Goal: Task Accomplishment & Management: Use online tool/utility

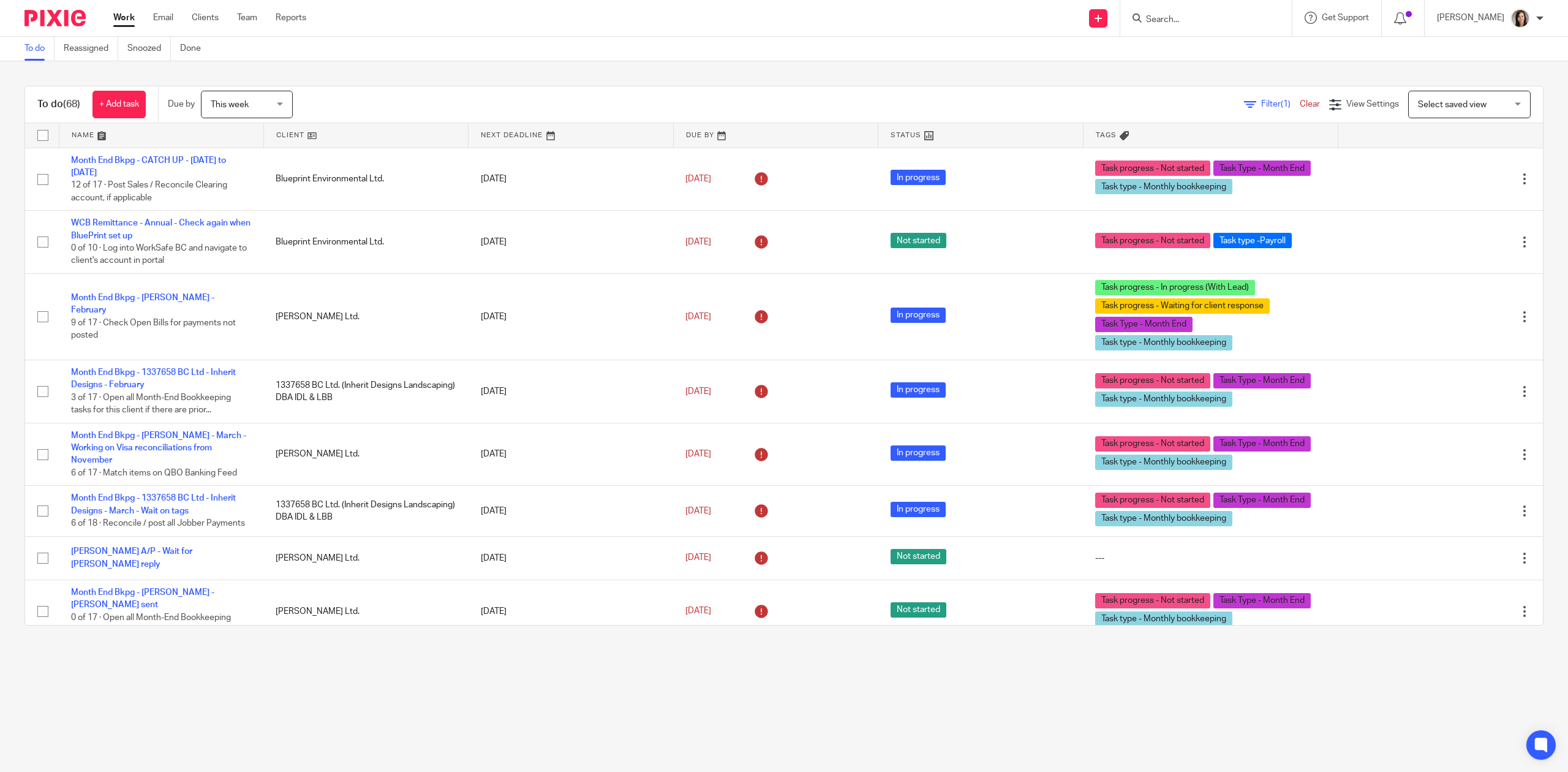
click at [1201, 29] on div at bounding box center [1205, 18] width 172 height 37
click at [1194, 23] on input "Search" at bounding box center [1200, 20] width 110 height 11
type input "tg ele"
click at [1242, 69] on link at bounding box center [1273, 63] width 263 height 48
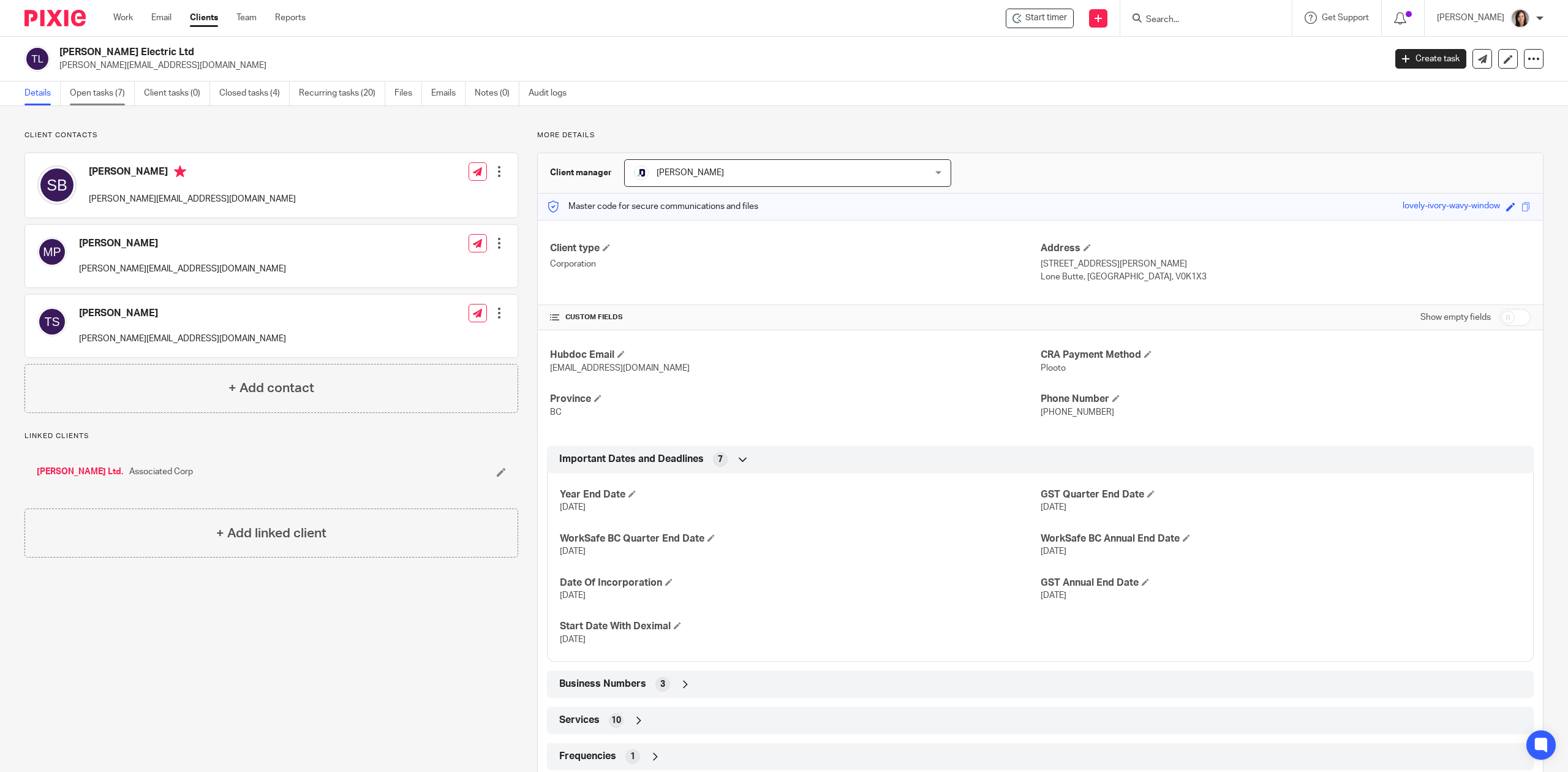
click at [105, 92] on link "Open tasks (7)" at bounding box center [102, 93] width 65 height 24
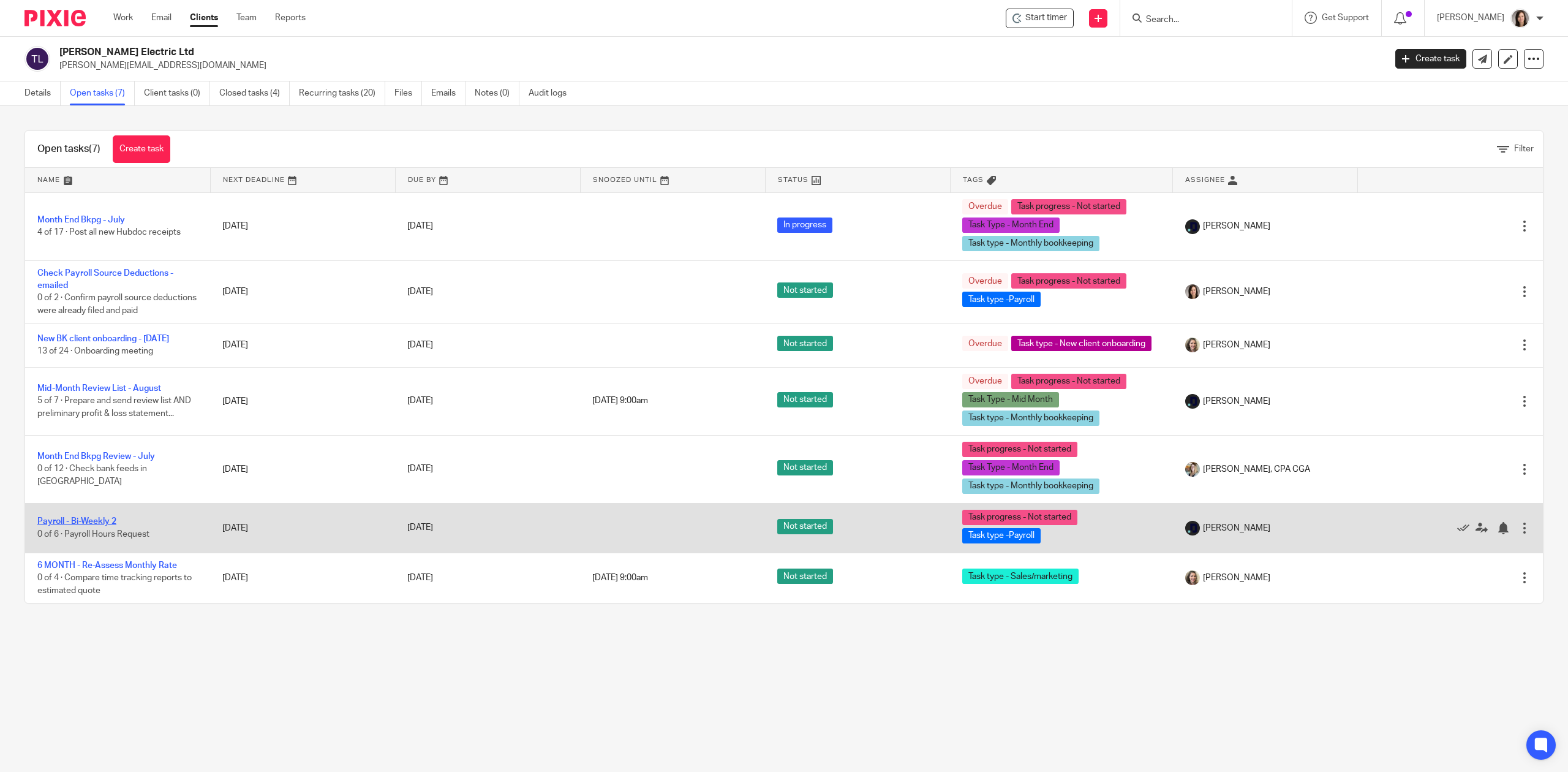
click at [105, 525] on link "Payroll - Bi-Weekly 2" at bounding box center [76, 521] width 79 height 8
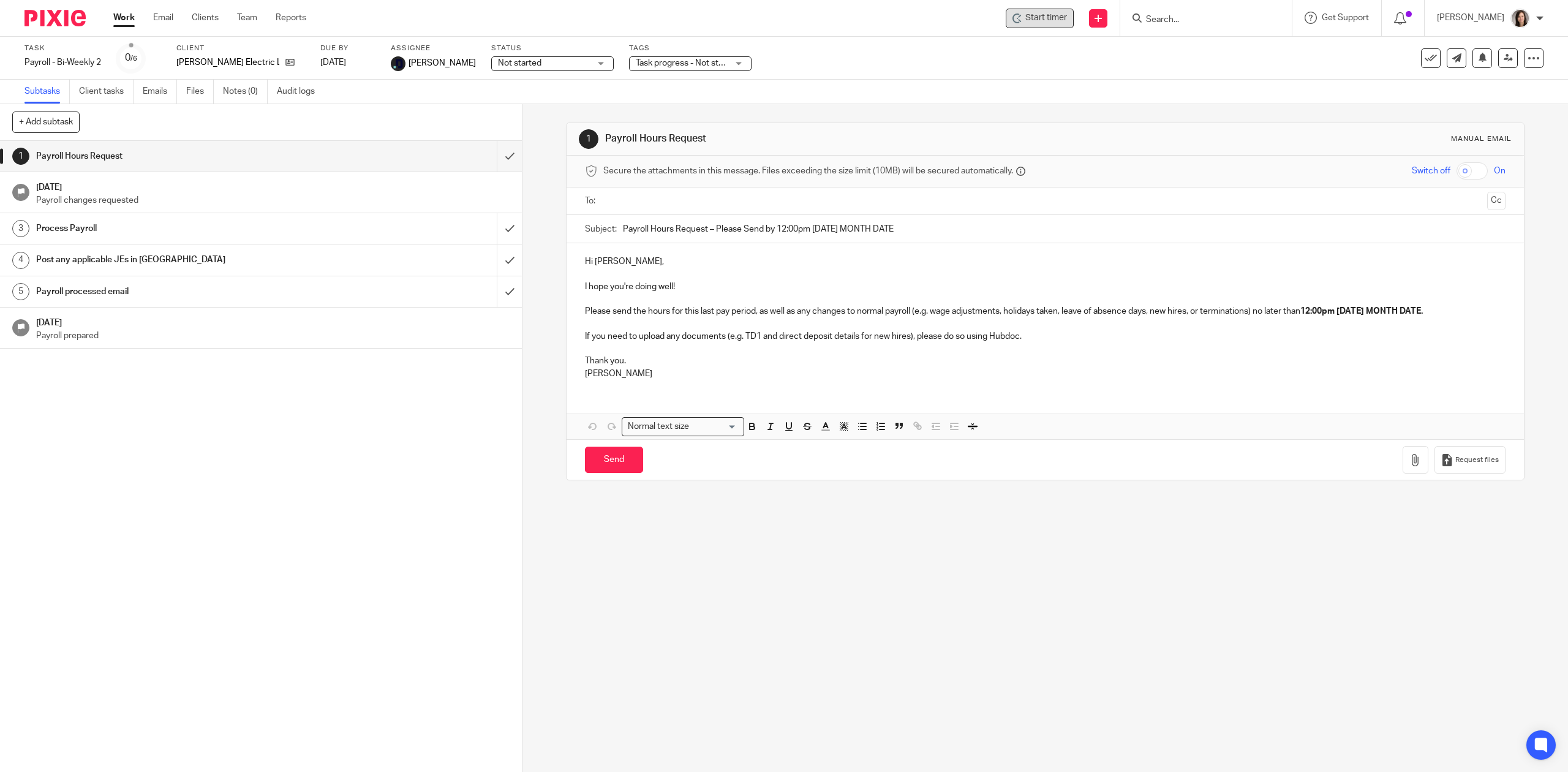
click at [1057, 13] on span "Start timer" at bounding box center [1046, 18] width 41 height 13
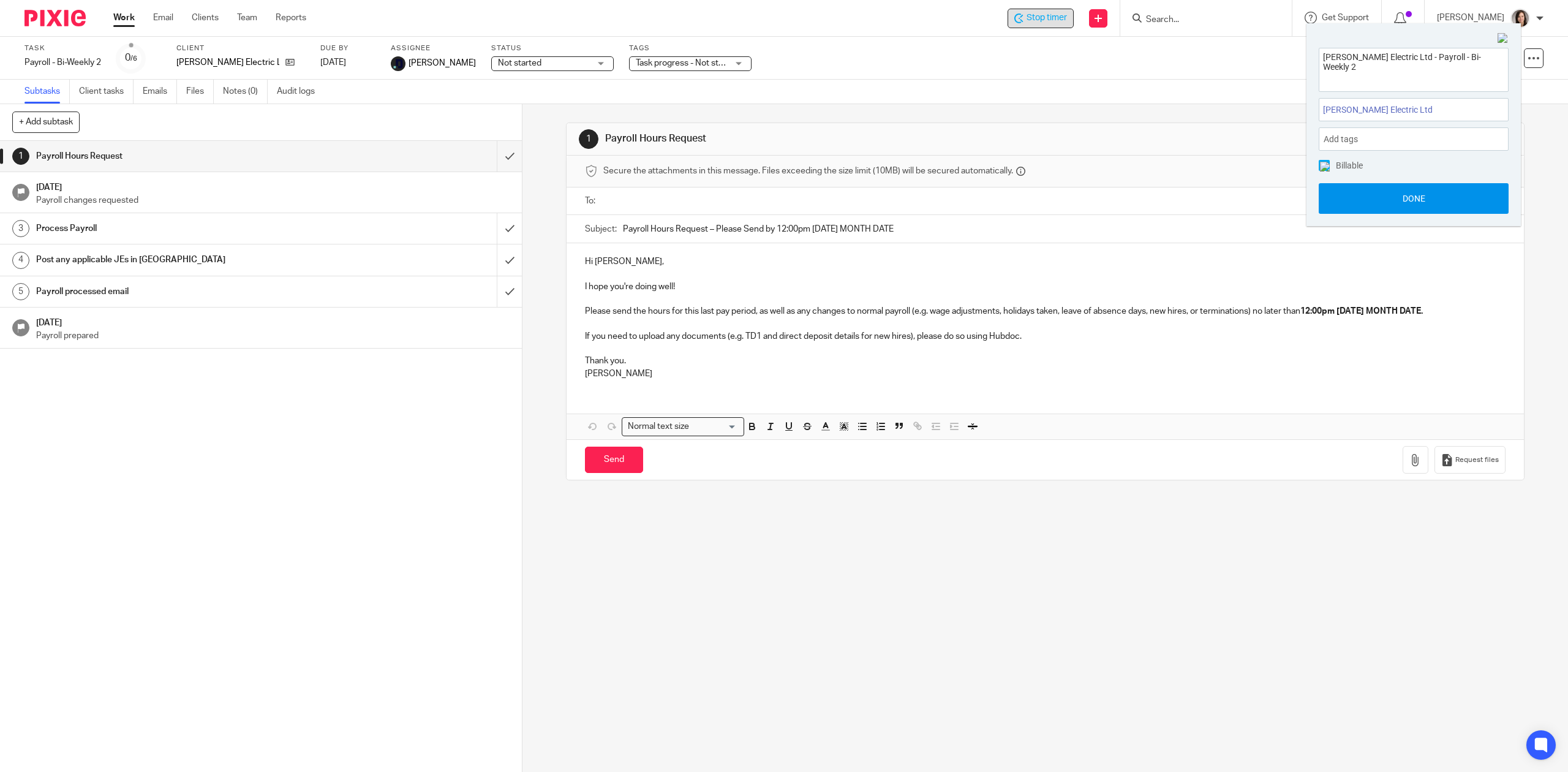
click at [1415, 194] on button "Done" at bounding box center [1413, 198] width 190 height 31
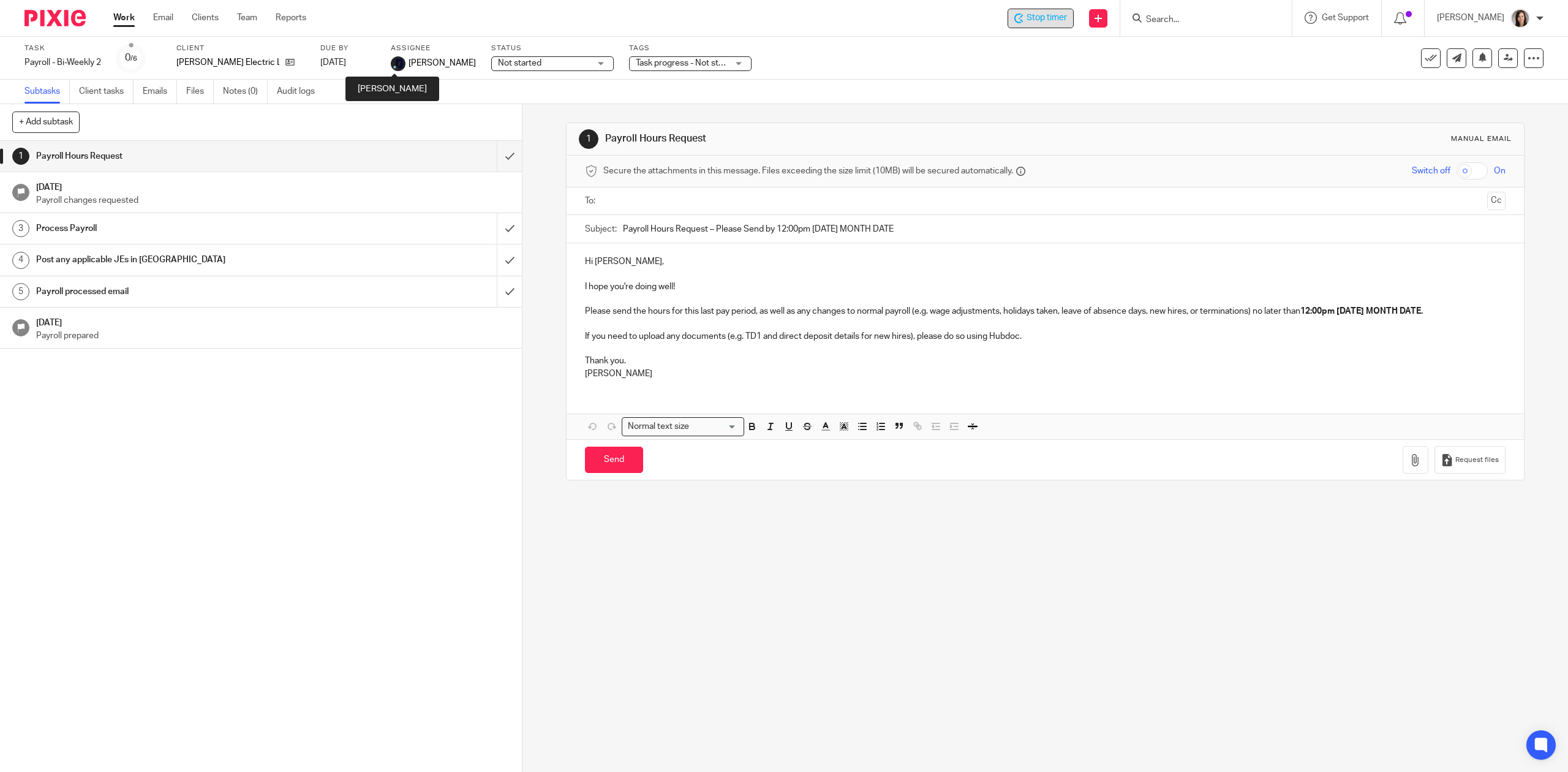
click at [395, 60] on img at bounding box center [398, 64] width 15 height 15
click at [410, 47] on label "Assignee" at bounding box center [433, 48] width 85 height 10
click at [489, 155] on input "submit" at bounding box center [261, 156] width 522 height 31
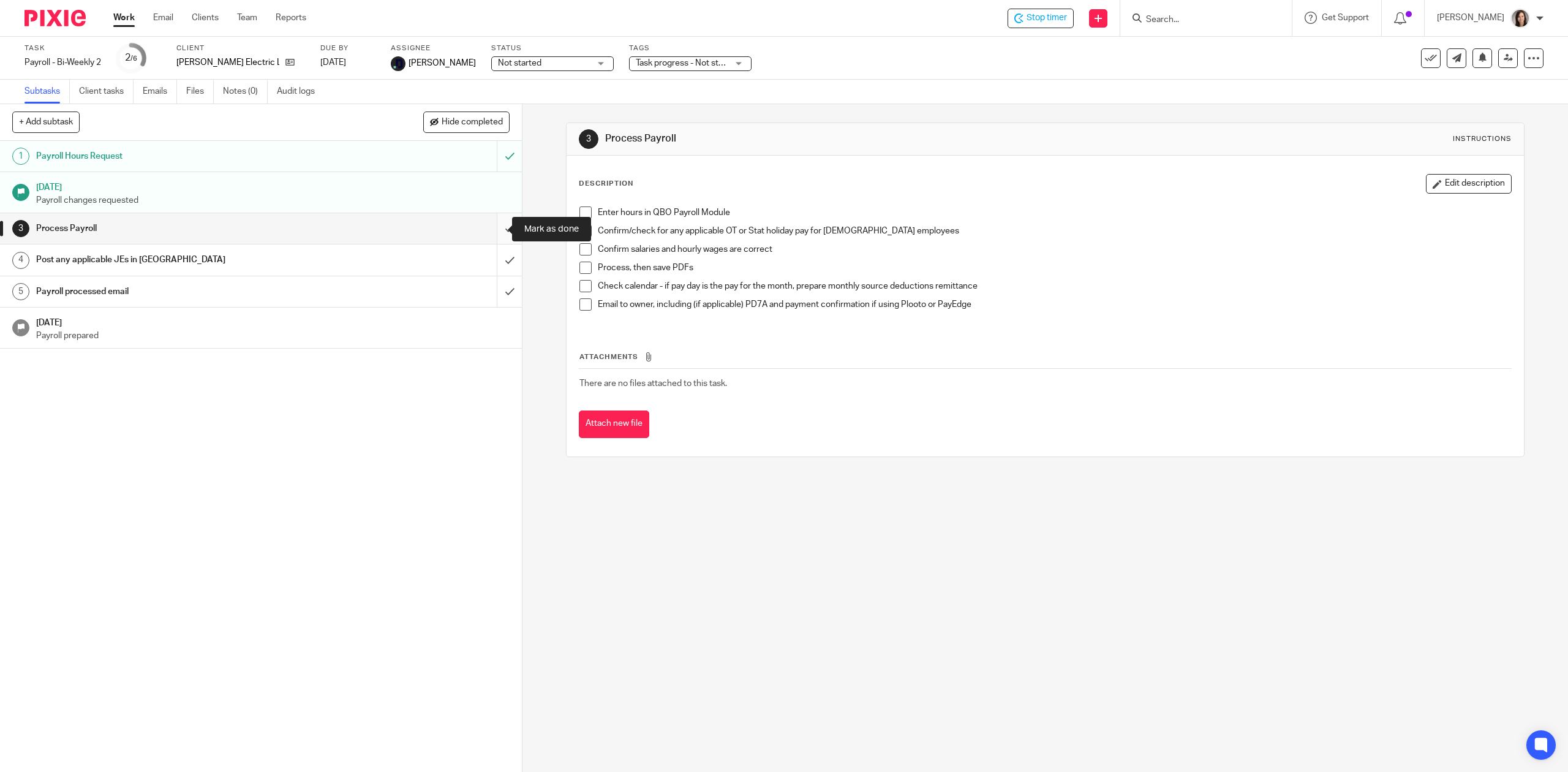
click at [497, 231] on input "submit" at bounding box center [261, 228] width 522 height 31
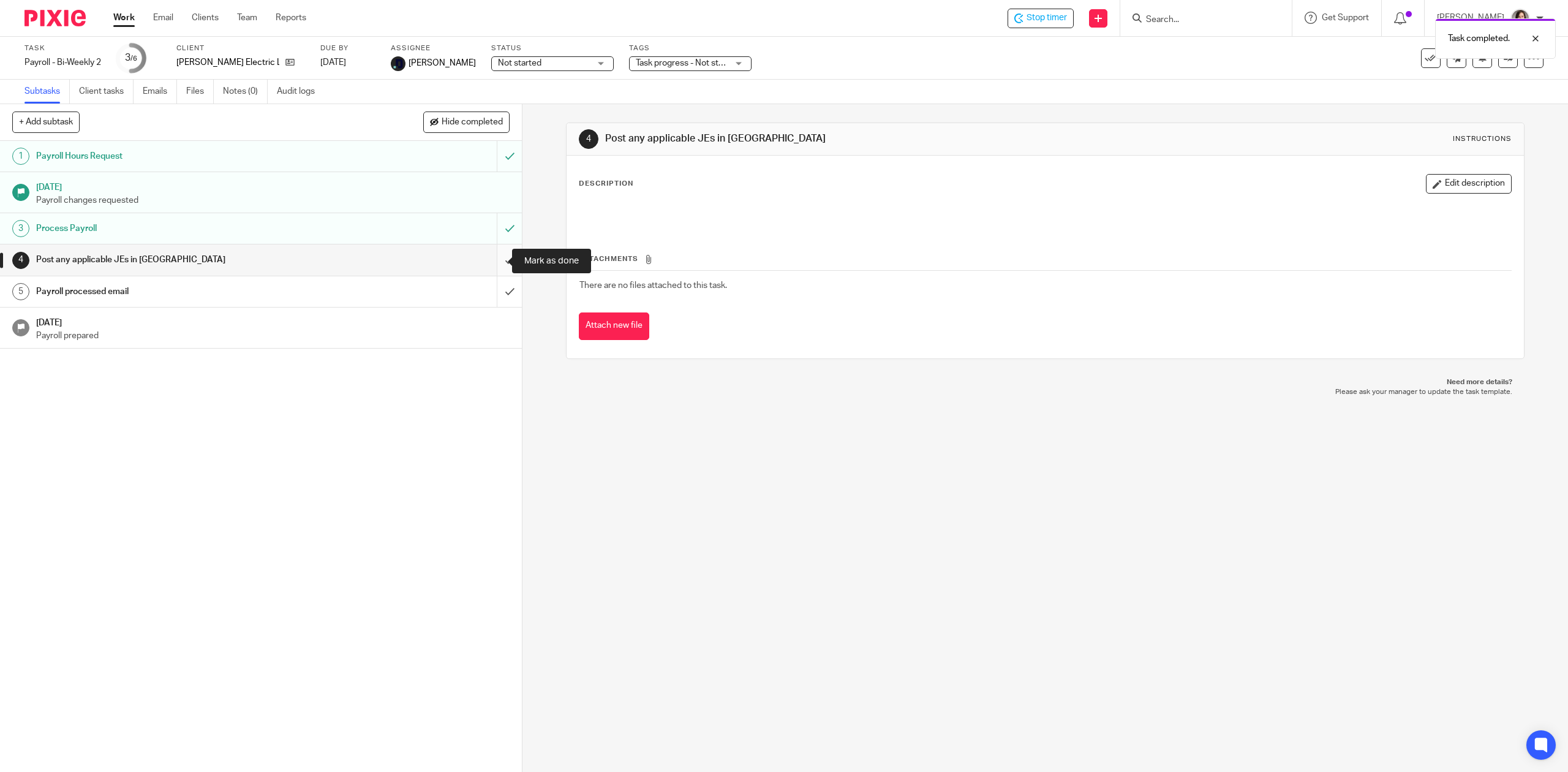
click at [494, 262] on input "submit" at bounding box center [261, 260] width 522 height 31
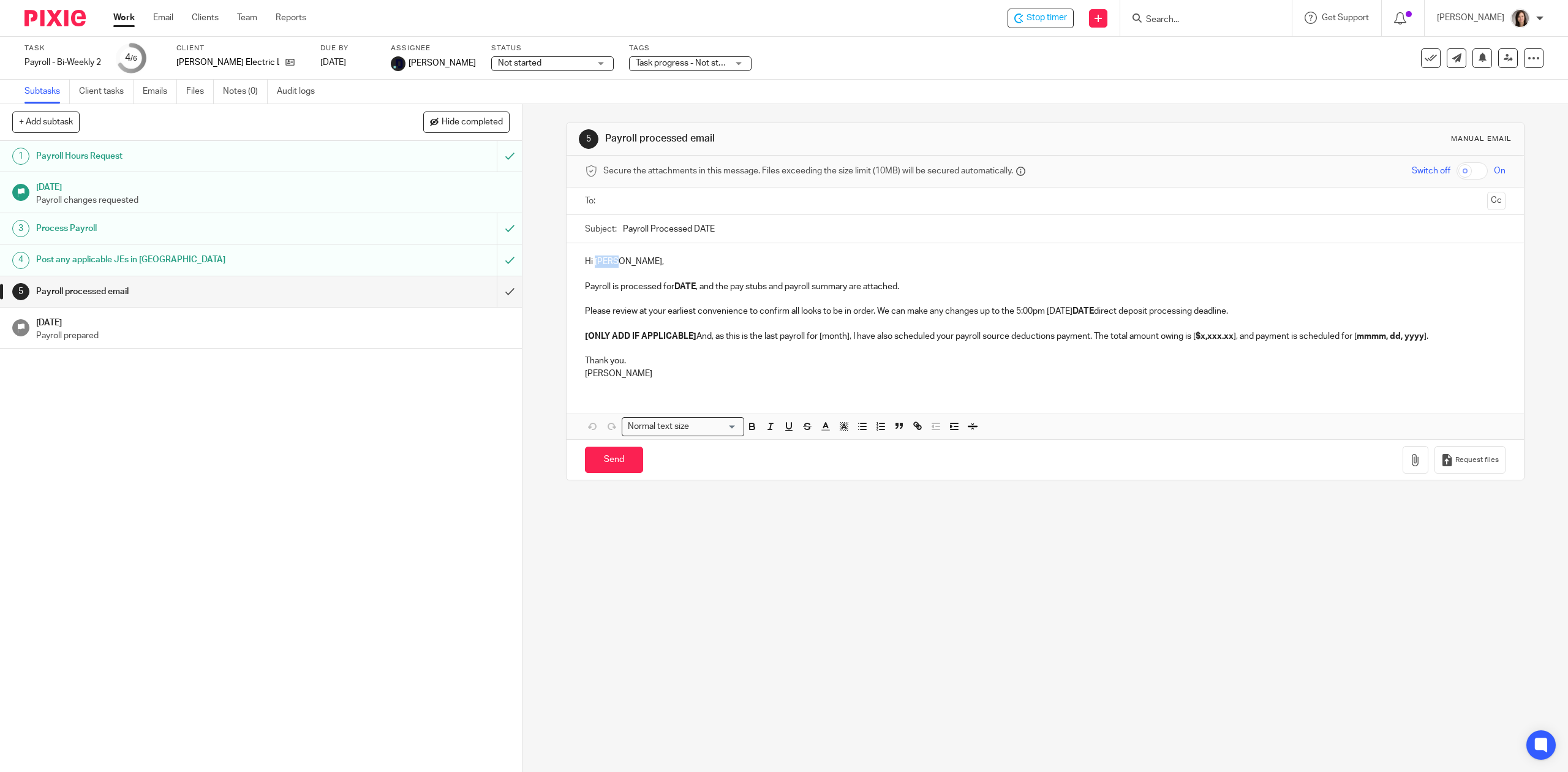
drag, startPoint x: 615, startPoint y: 266, endPoint x: 592, endPoint y: 265, distance: 23.0
click at [592, 265] on p "Hi Shaun," at bounding box center [1045, 261] width 920 height 12
click at [694, 287] on p "Payroll is processed for DATE , and the pay stubs and payroll summary are attac…" at bounding box center [1045, 286] width 920 height 12
click at [577, 287] on div "Hi Matt, Payroll is processed for Aug 29 , and the pay stubs and payroll summar…" at bounding box center [1045, 316] width 957 height 146
drag, startPoint x: 1277, startPoint y: 315, endPoint x: 553, endPoint y: 311, distance: 724.0
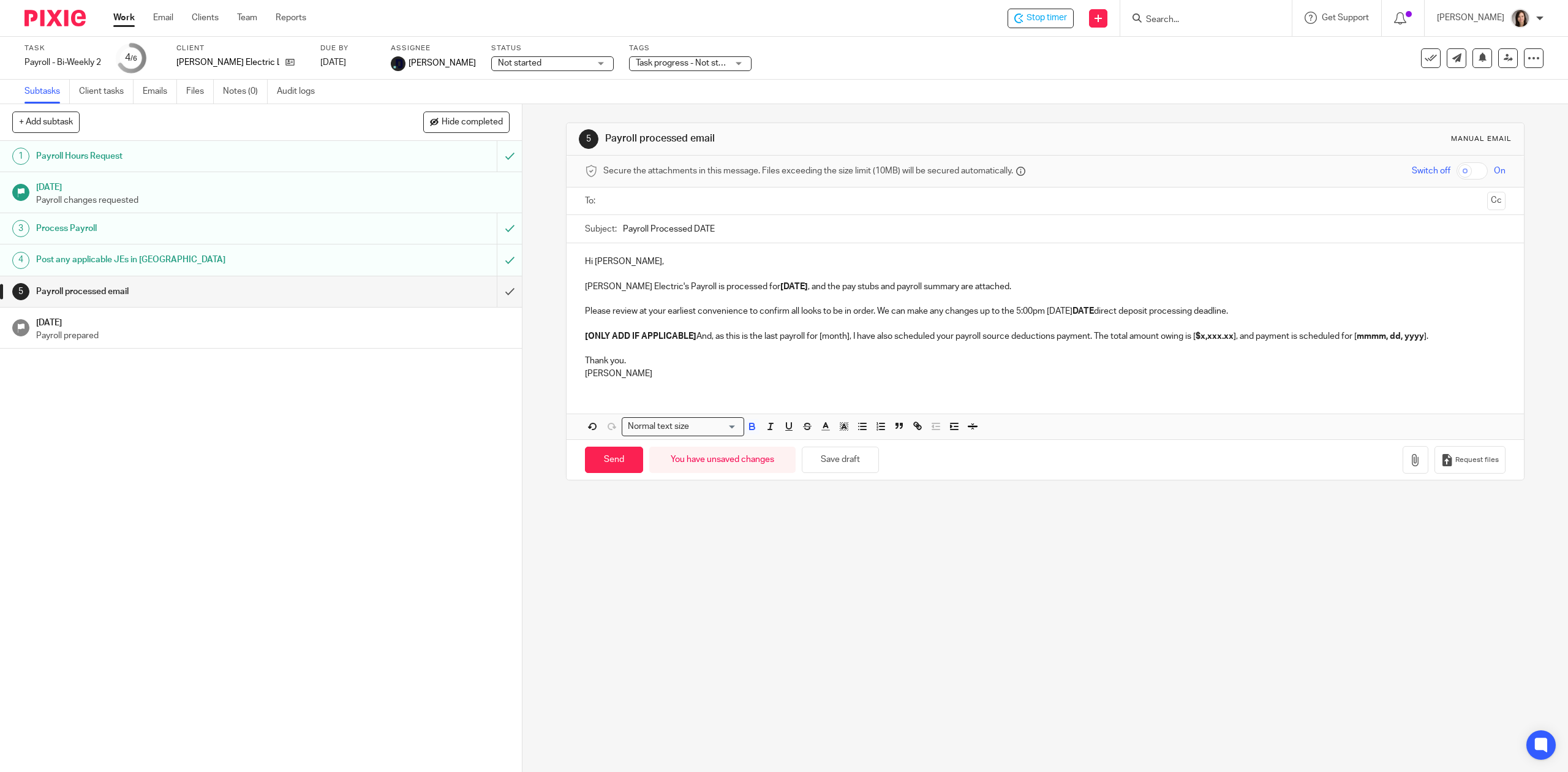
click at [553, 311] on div "5 Payroll processed email Manual email Secure the attachments in this message. …" at bounding box center [1045, 438] width 1045 height 668
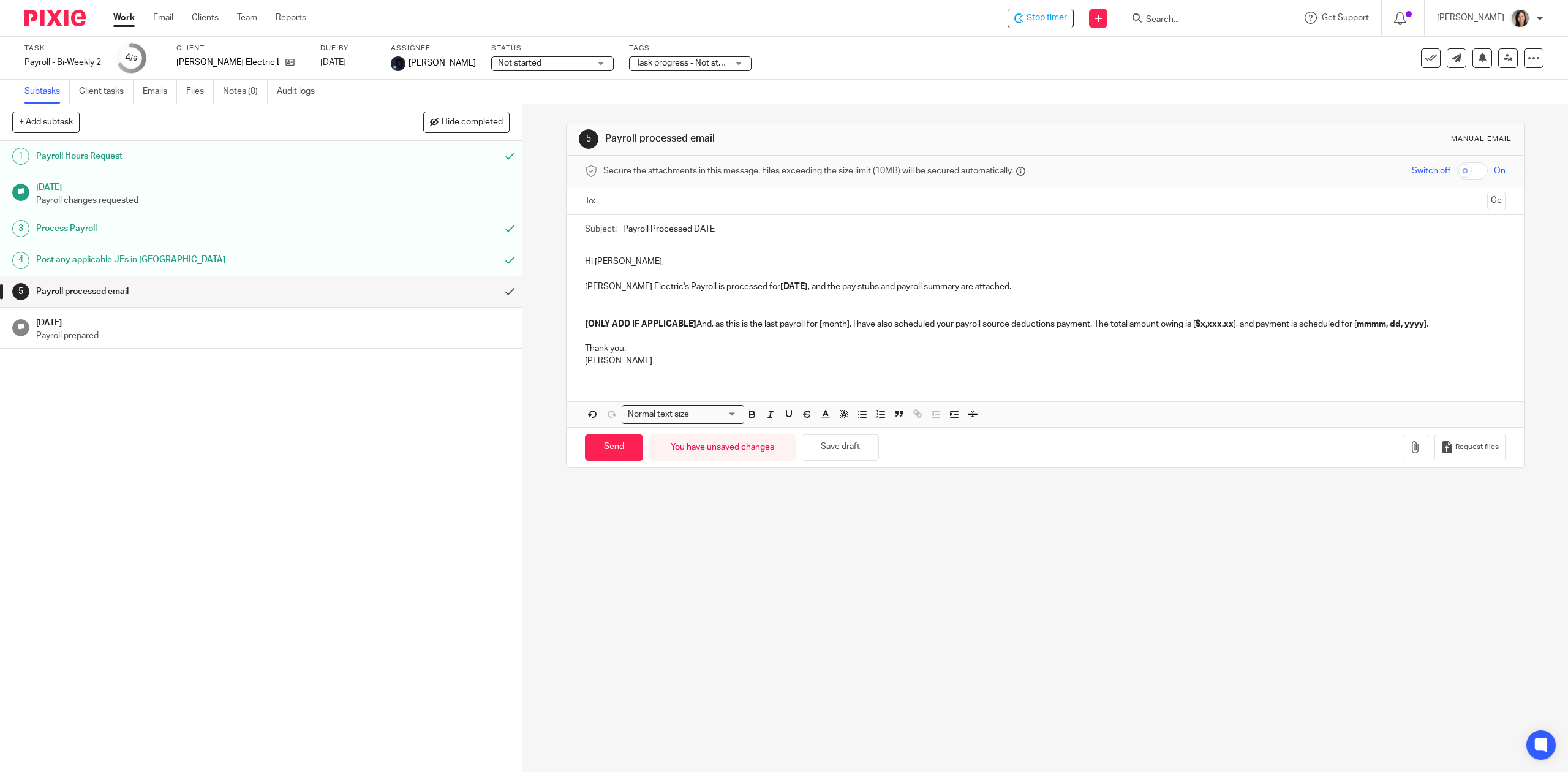
click at [591, 311] on p at bounding box center [1045, 311] width 920 height 12
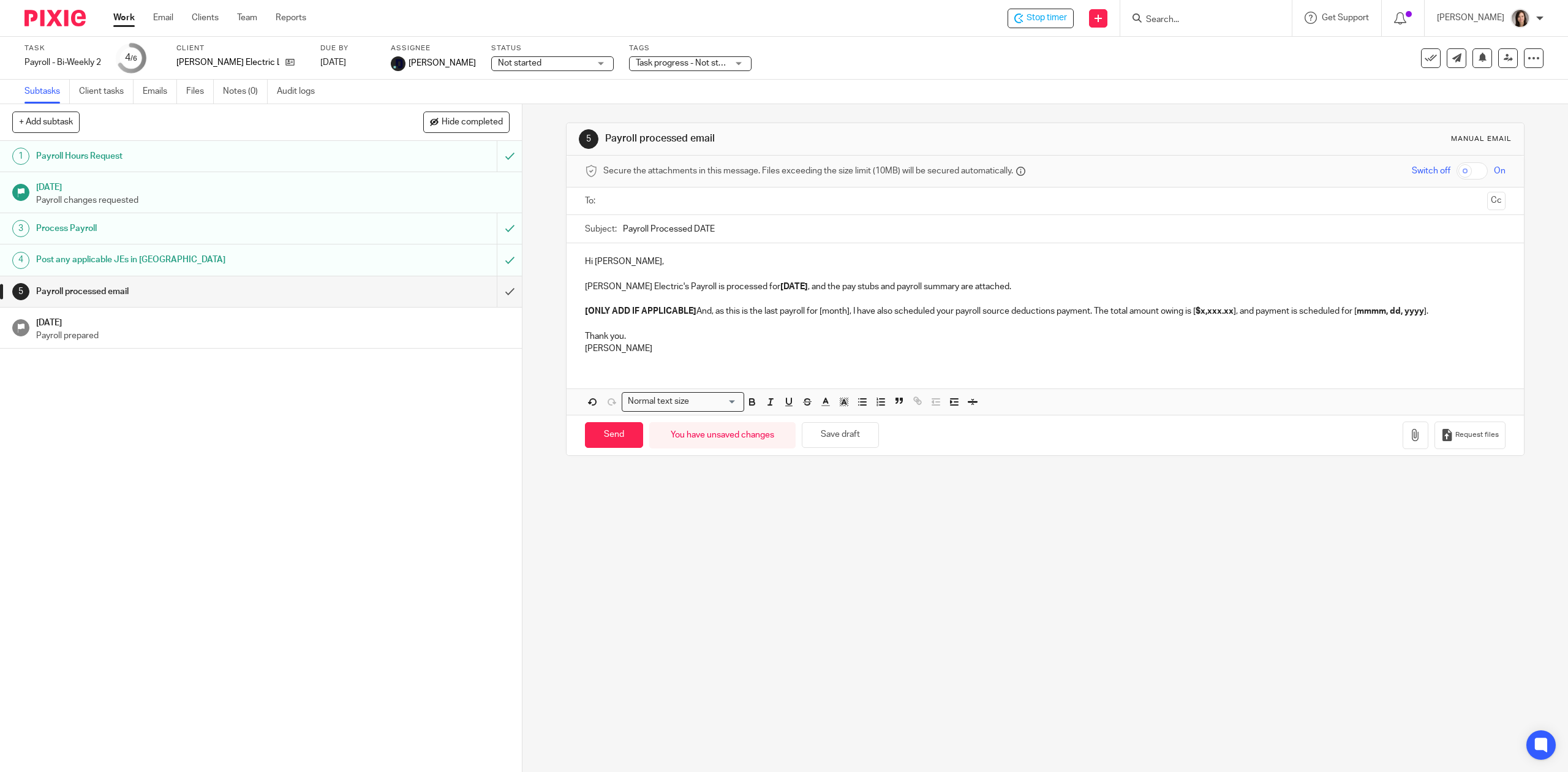
drag, startPoint x: 1451, startPoint y: 305, endPoint x: 1046, endPoint y: 293, distance: 405.2
click at [1046, 293] on p at bounding box center [1045, 299] width 920 height 12
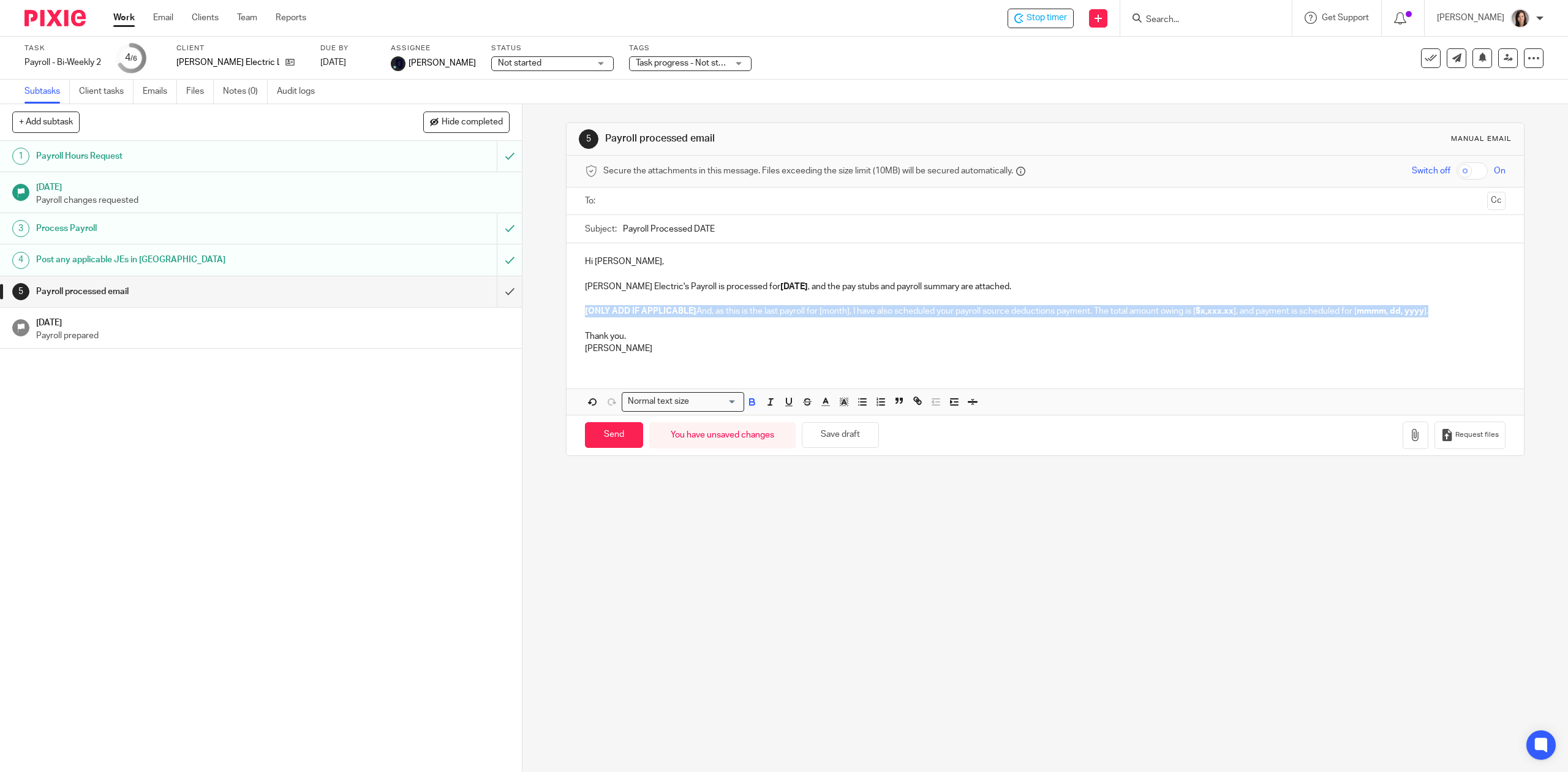
drag, startPoint x: 1438, startPoint y: 313, endPoint x: 572, endPoint y: 314, distance: 866.0
click at [572, 314] on div "Hi Matt, TG Schulz Electric's Payroll is processed for Aug 29 , and the pay stu…" at bounding box center [1045, 303] width 957 height 120
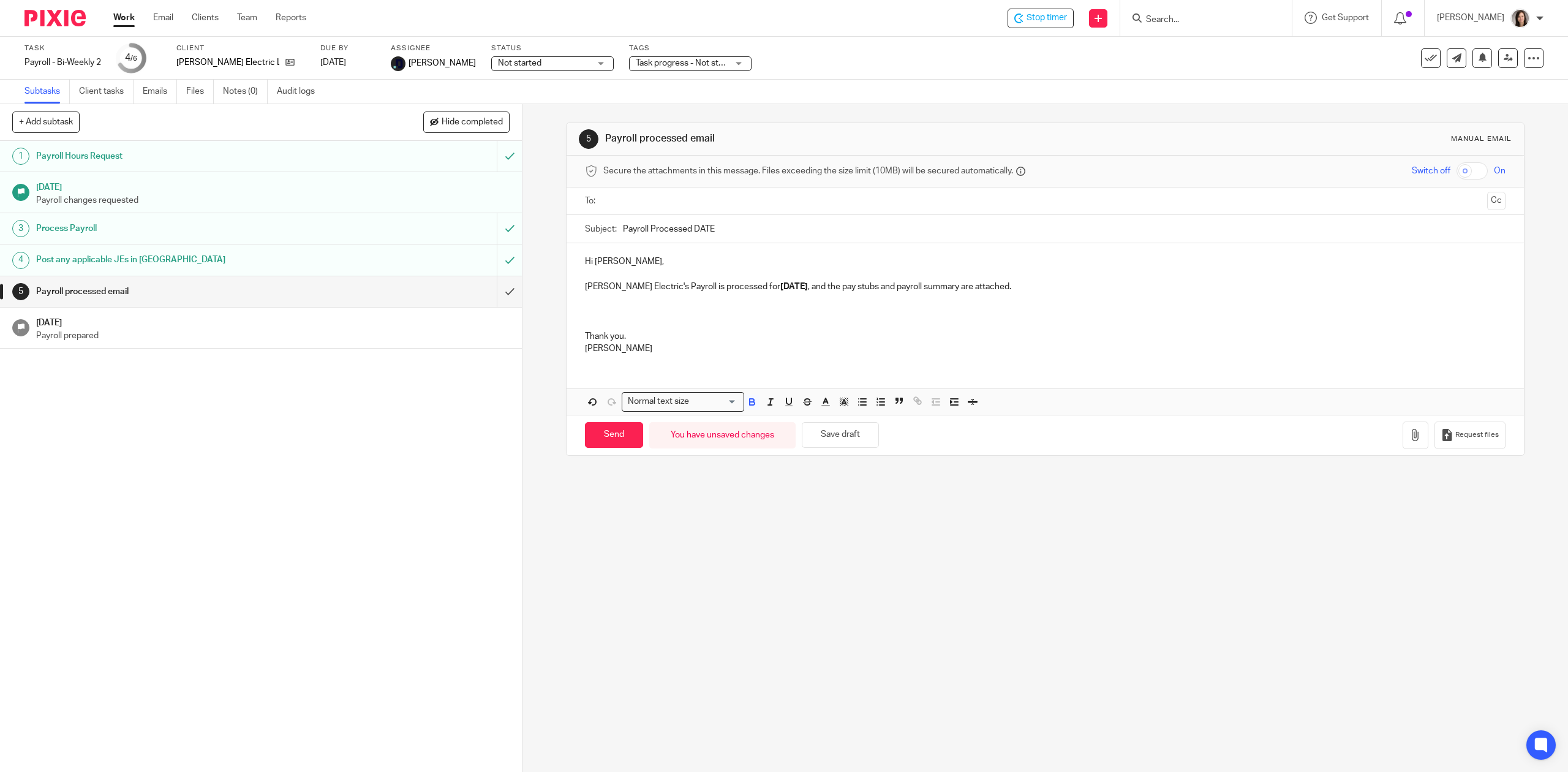
click at [585, 325] on p at bounding box center [1045, 324] width 920 height 12
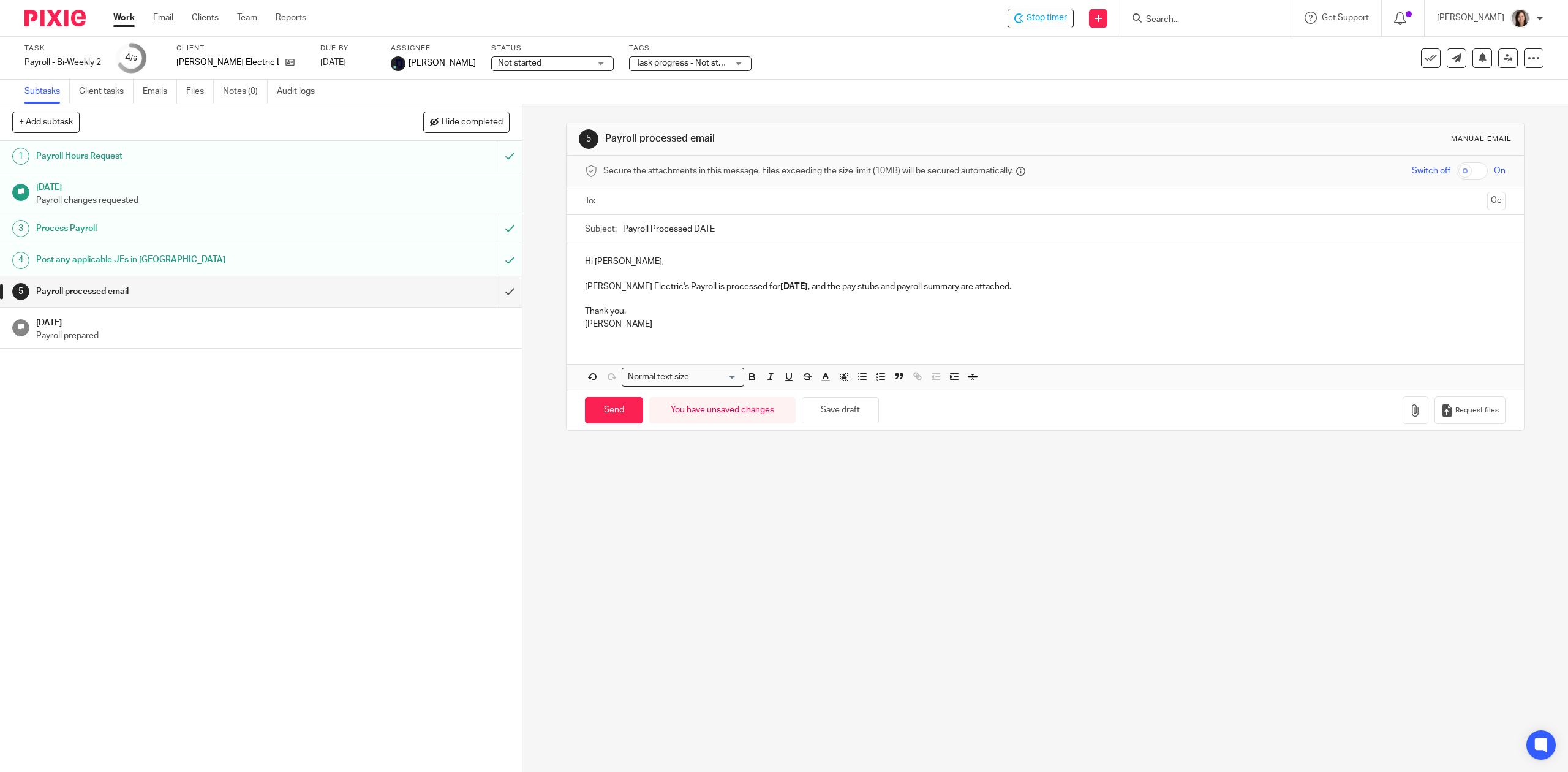
click at [650, 305] on p at bounding box center [1045, 299] width 920 height 12
click at [631, 314] on p "Thank you." at bounding box center [1045, 311] width 920 height 12
click at [733, 579] on div "5 Payroll processed email Manual email Secure the attachments in this message. …" at bounding box center [1045, 438] width 1045 height 668
click at [736, 223] on input "Payroll Processed DATE" at bounding box center [1064, 228] width 882 height 27
drag, startPoint x: 733, startPoint y: 223, endPoint x: 689, endPoint y: 223, distance: 44.0
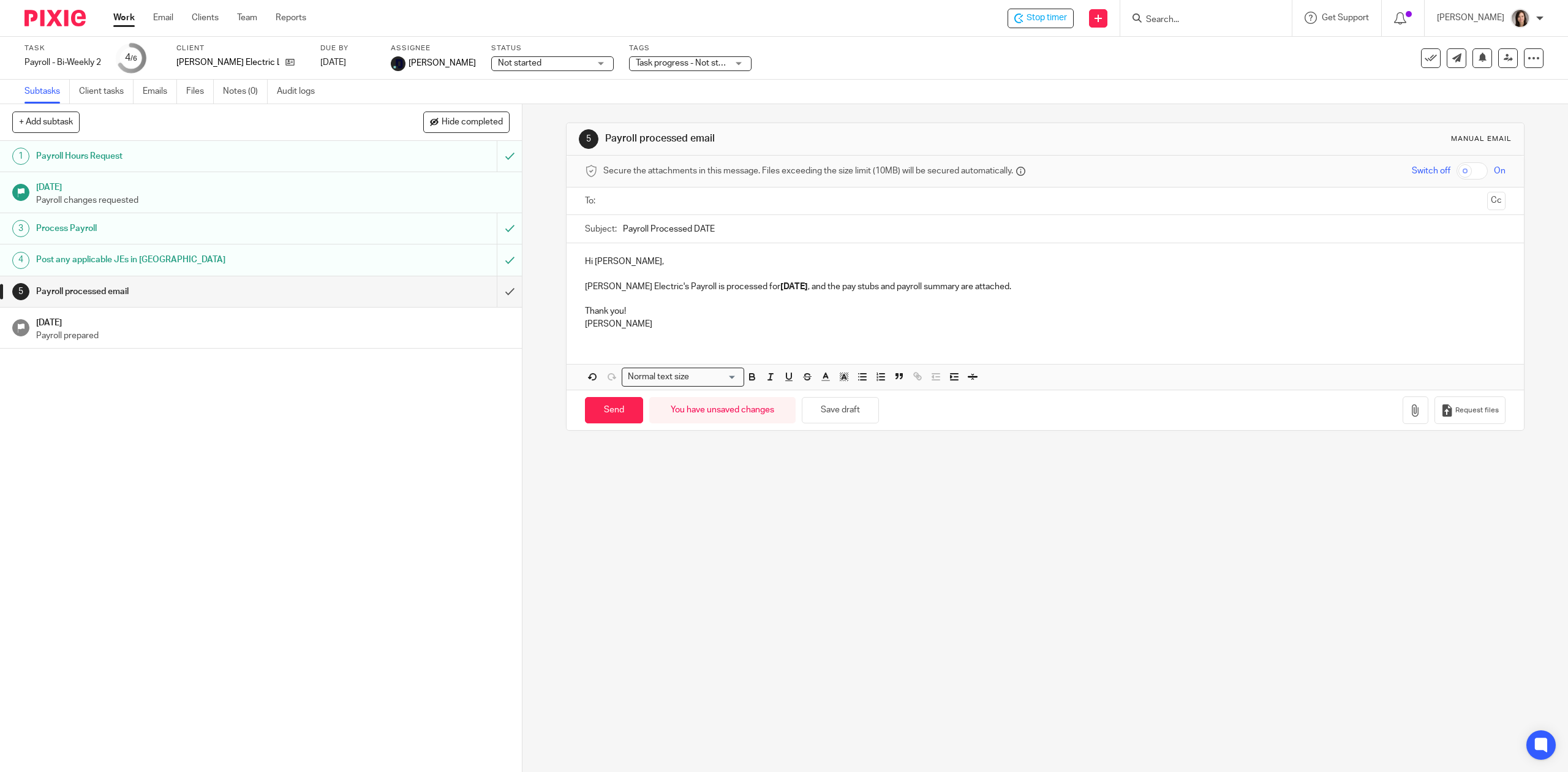
click at [689, 223] on input "Payroll Processed DATE" at bounding box center [1064, 228] width 882 height 27
type input "Payroll Processed Aug 29, 2025"
click at [691, 200] on input "text" at bounding box center [1044, 201] width 874 height 14
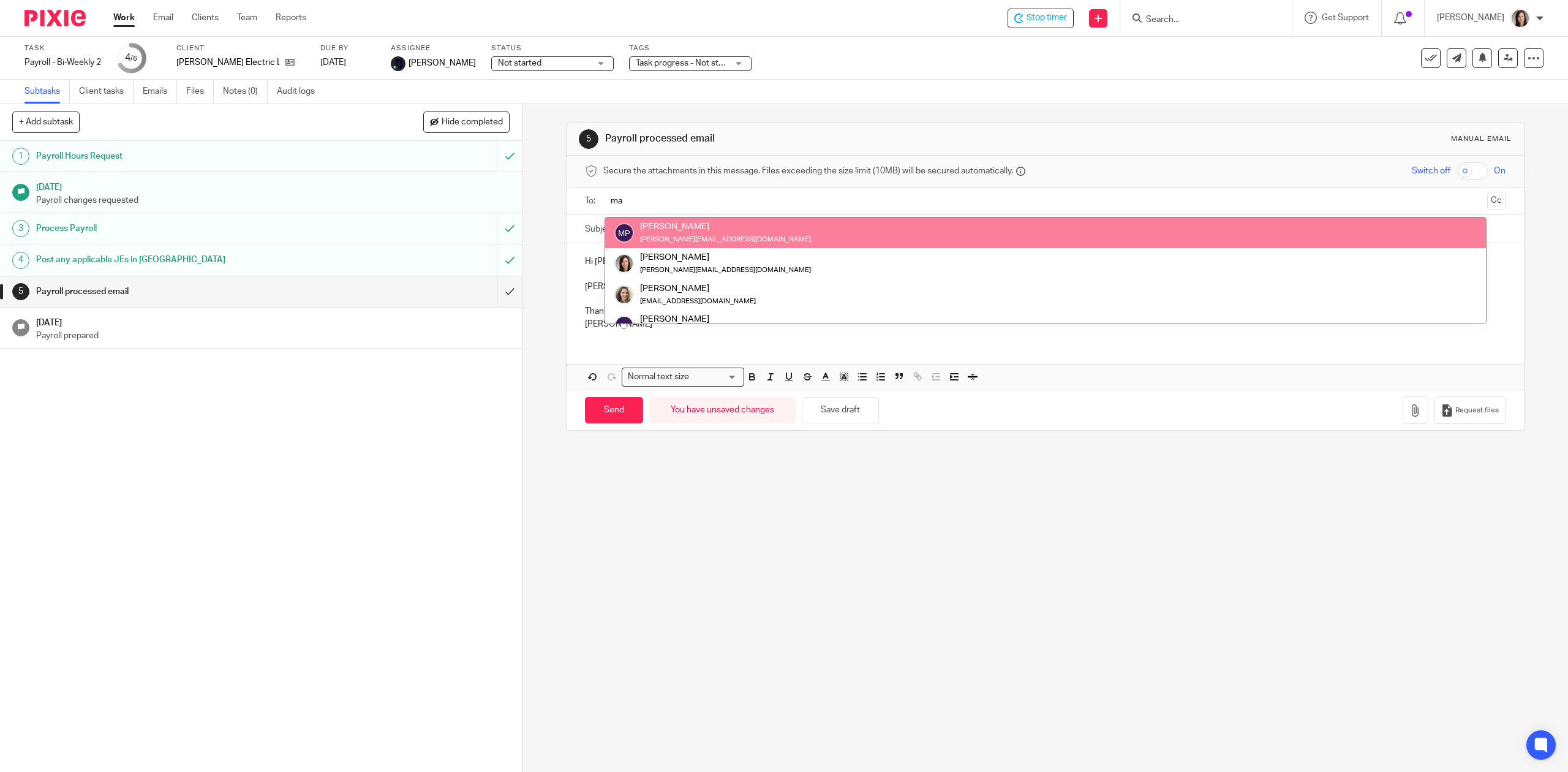
type input "ma"
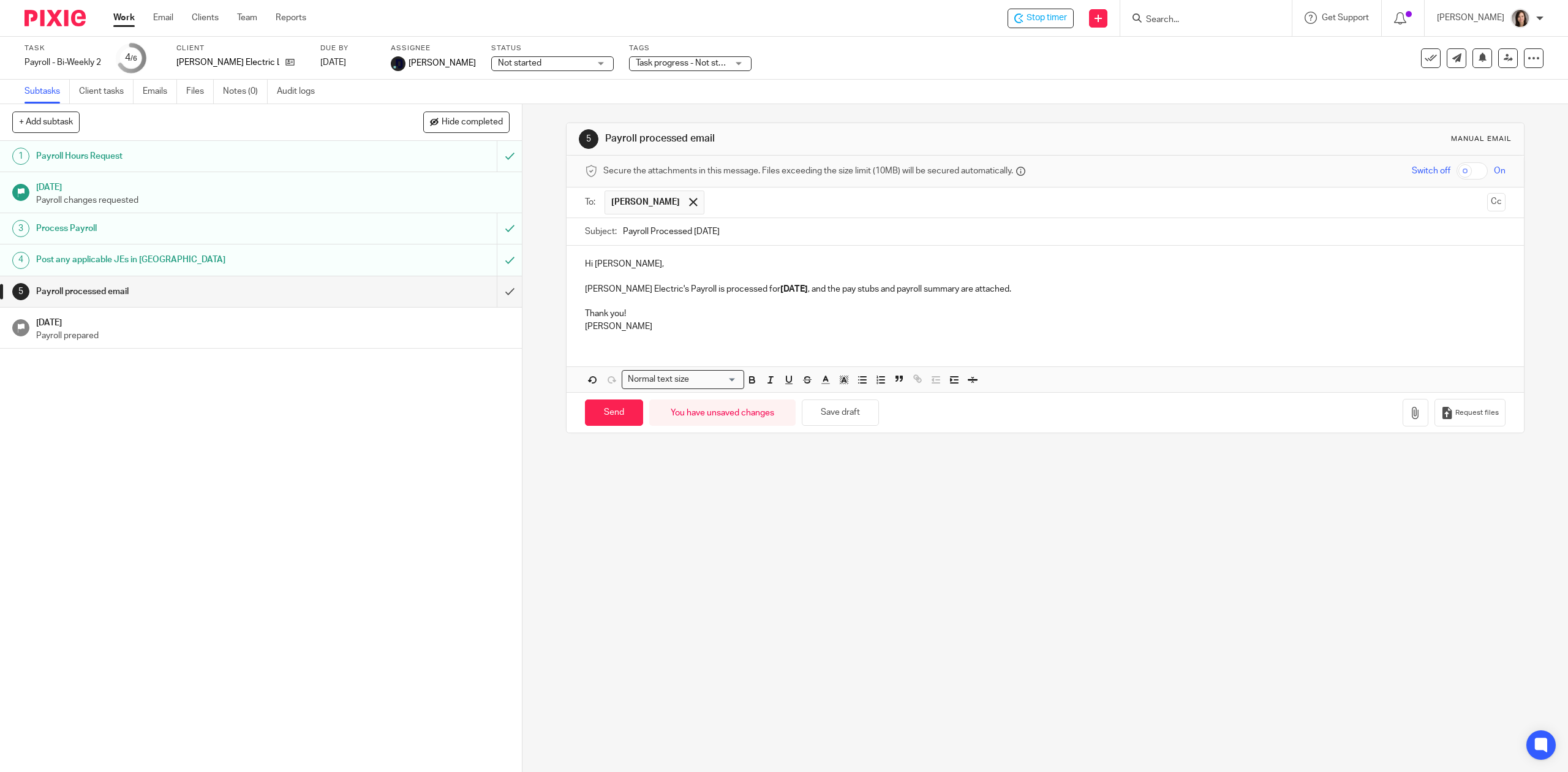
click at [736, 535] on div "5 Payroll processed email Manual email Secure the attachments in this message. …" at bounding box center [1045, 438] width 1045 height 668
click at [1044, 13] on span "Stop timer" at bounding box center [1046, 18] width 41 height 13
click at [114, 15] on link "Work" at bounding box center [124, 17] width 22 height 12
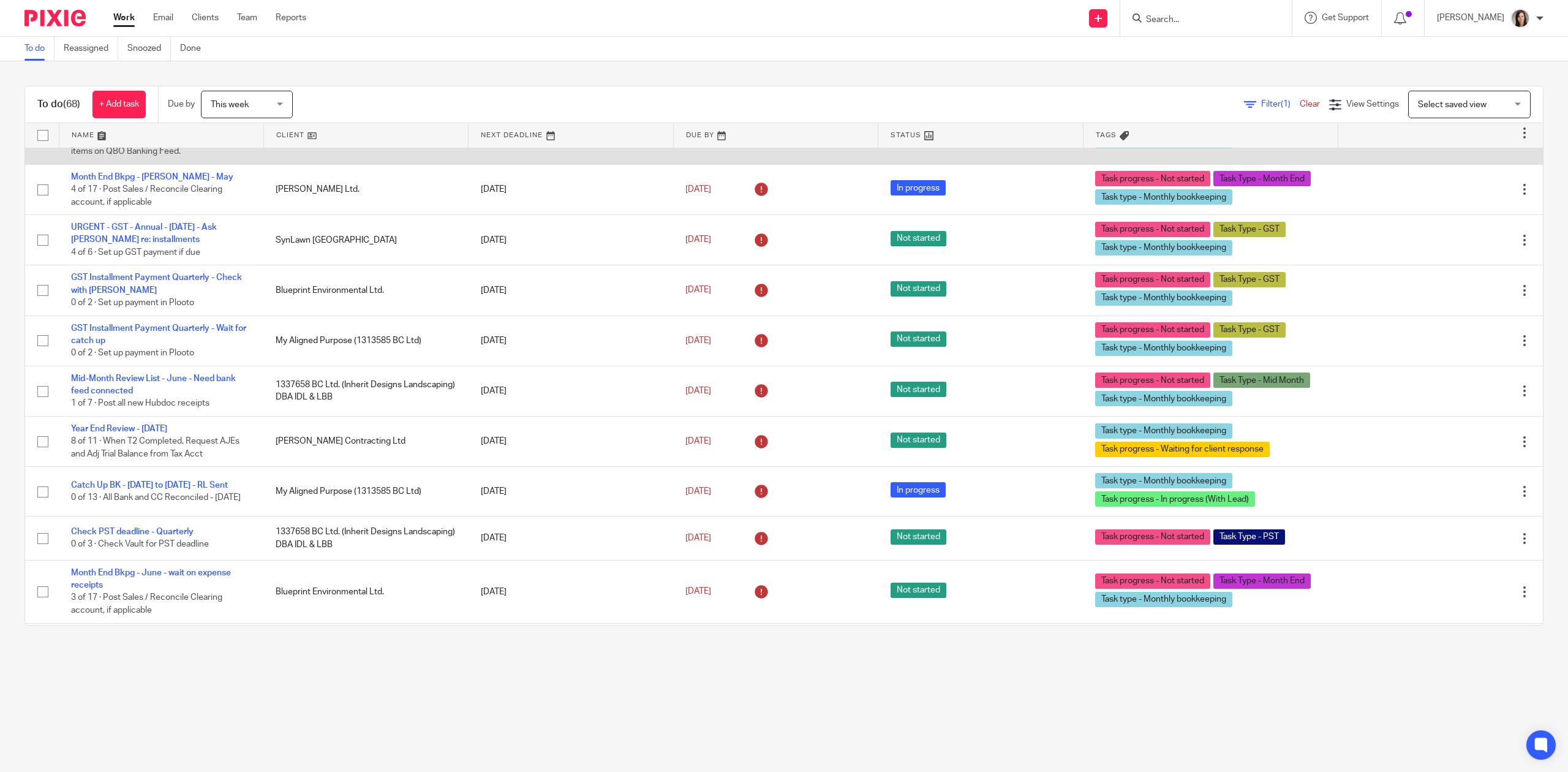
scroll to position [1199, 0]
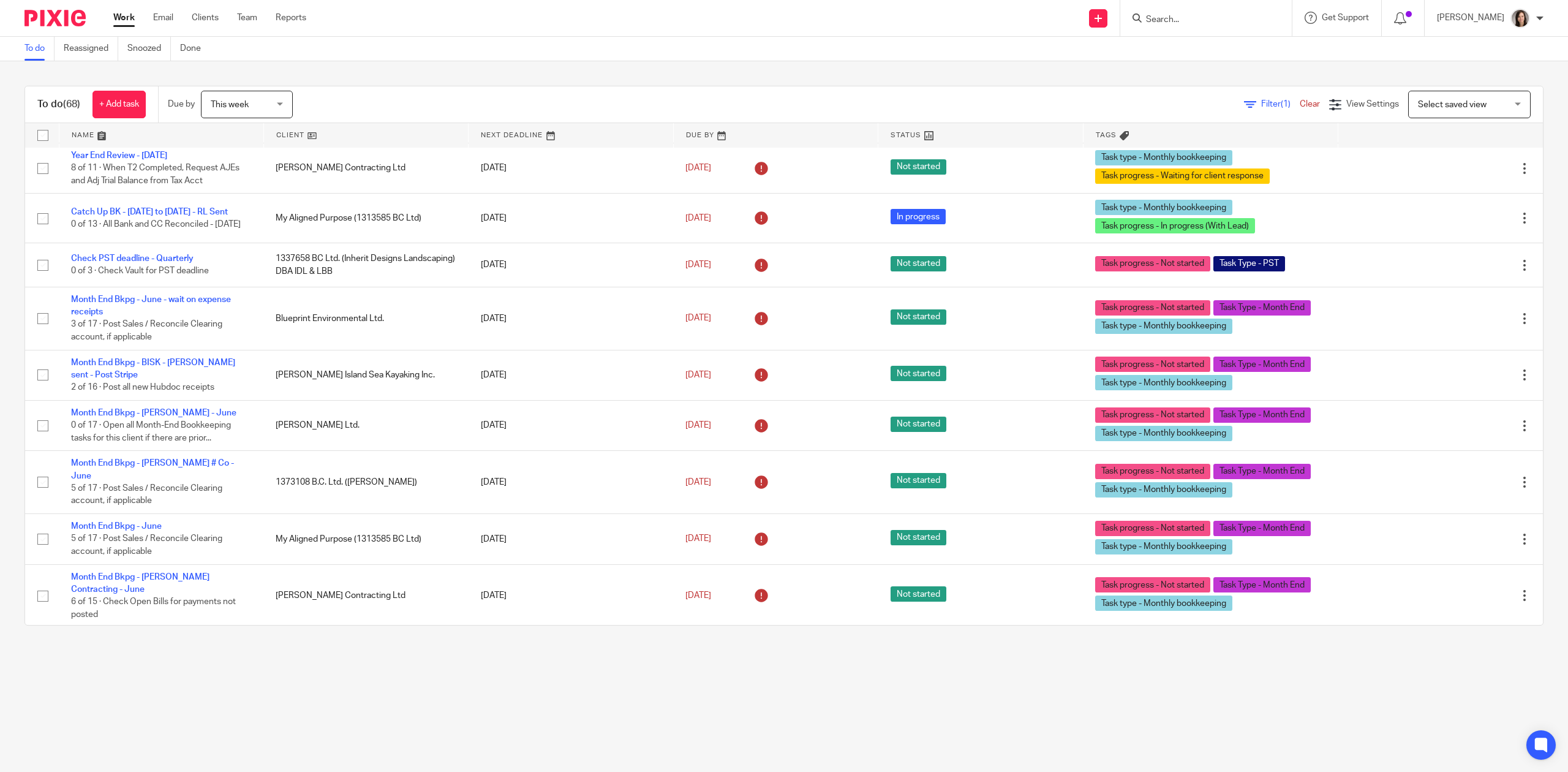
click at [1184, 10] on div at bounding box center [1205, 18] width 172 height 37
click at [1184, 15] on input "Search" at bounding box center [1200, 20] width 110 height 11
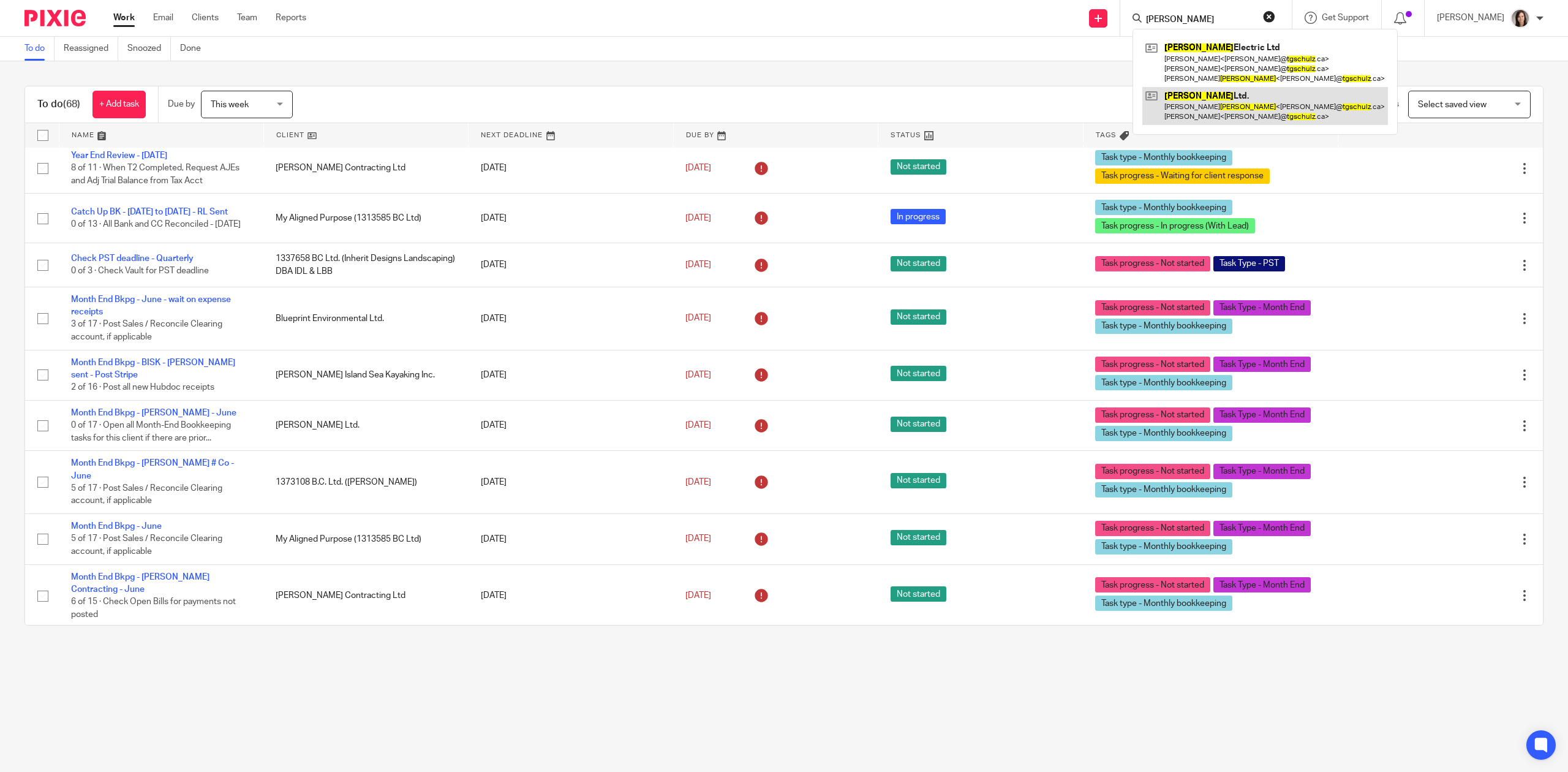
type input "TG SCHULZ"
click at [1216, 106] on link at bounding box center [1265, 106] width 246 height 38
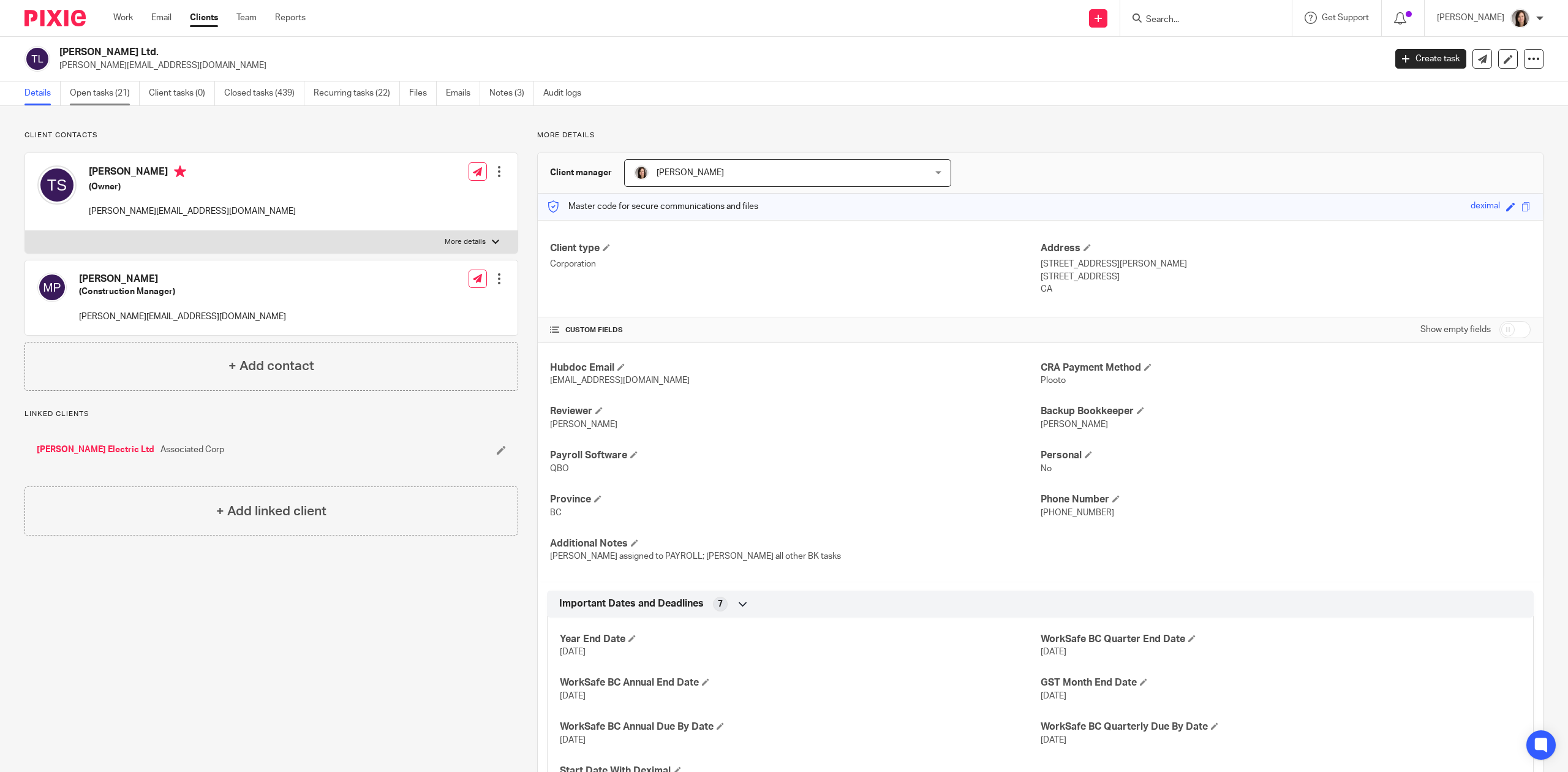
click at [98, 100] on link "Open tasks (21)" at bounding box center [105, 93] width 70 height 24
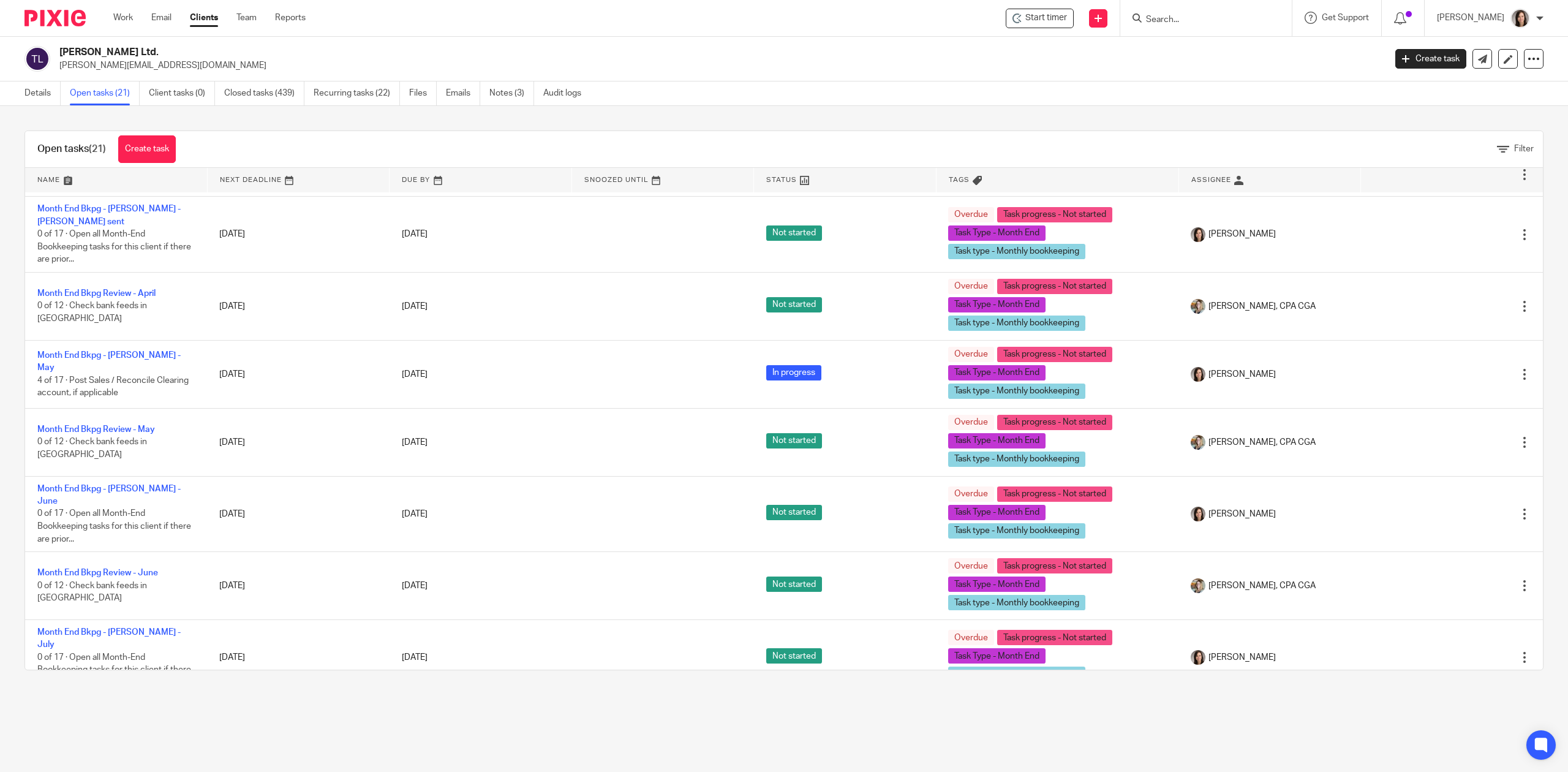
scroll to position [857, 0]
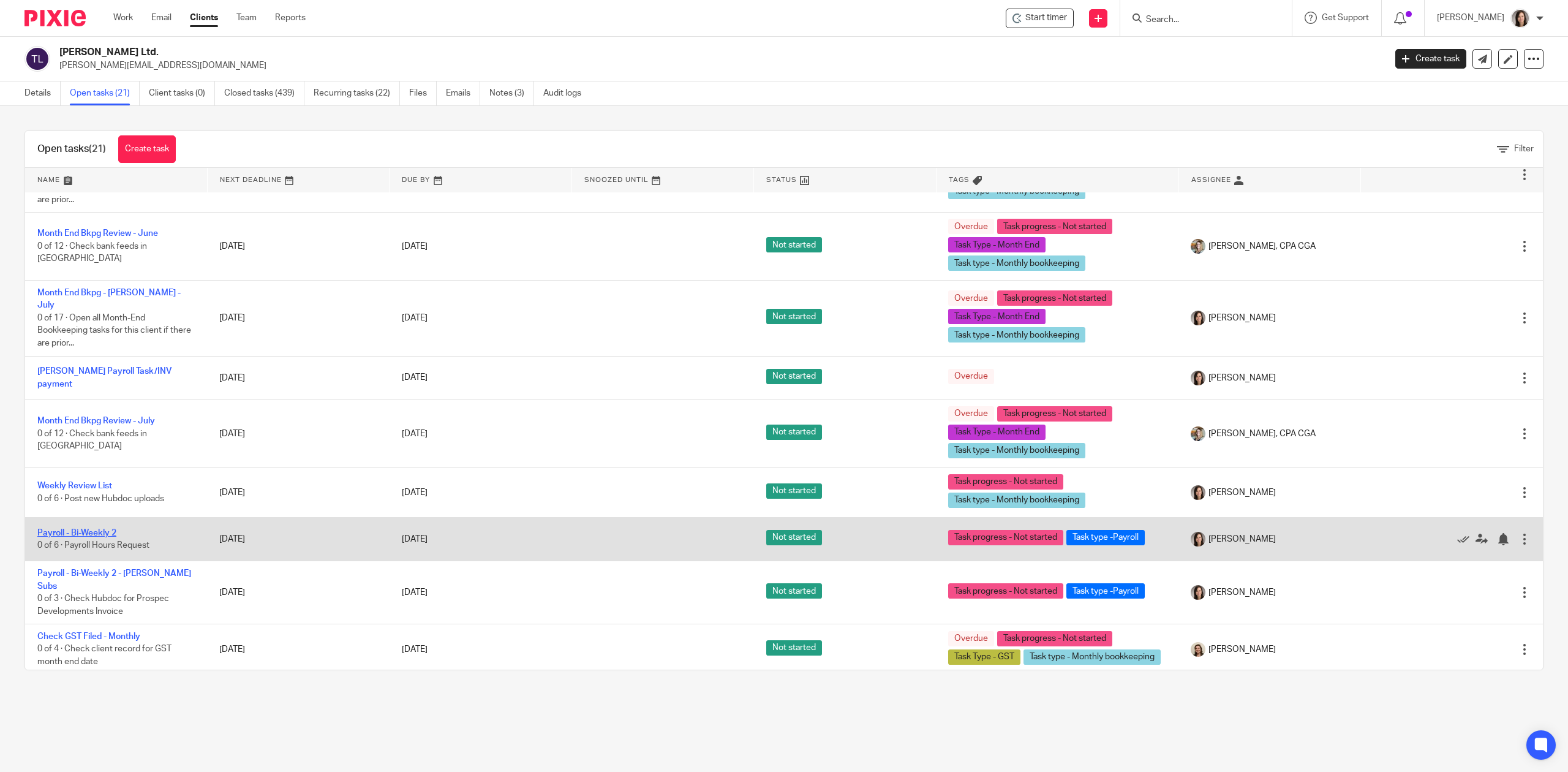
click at [102, 529] on link "Payroll - Bi-Weekly 2" at bounding box center [76, 533] width 79 height 8
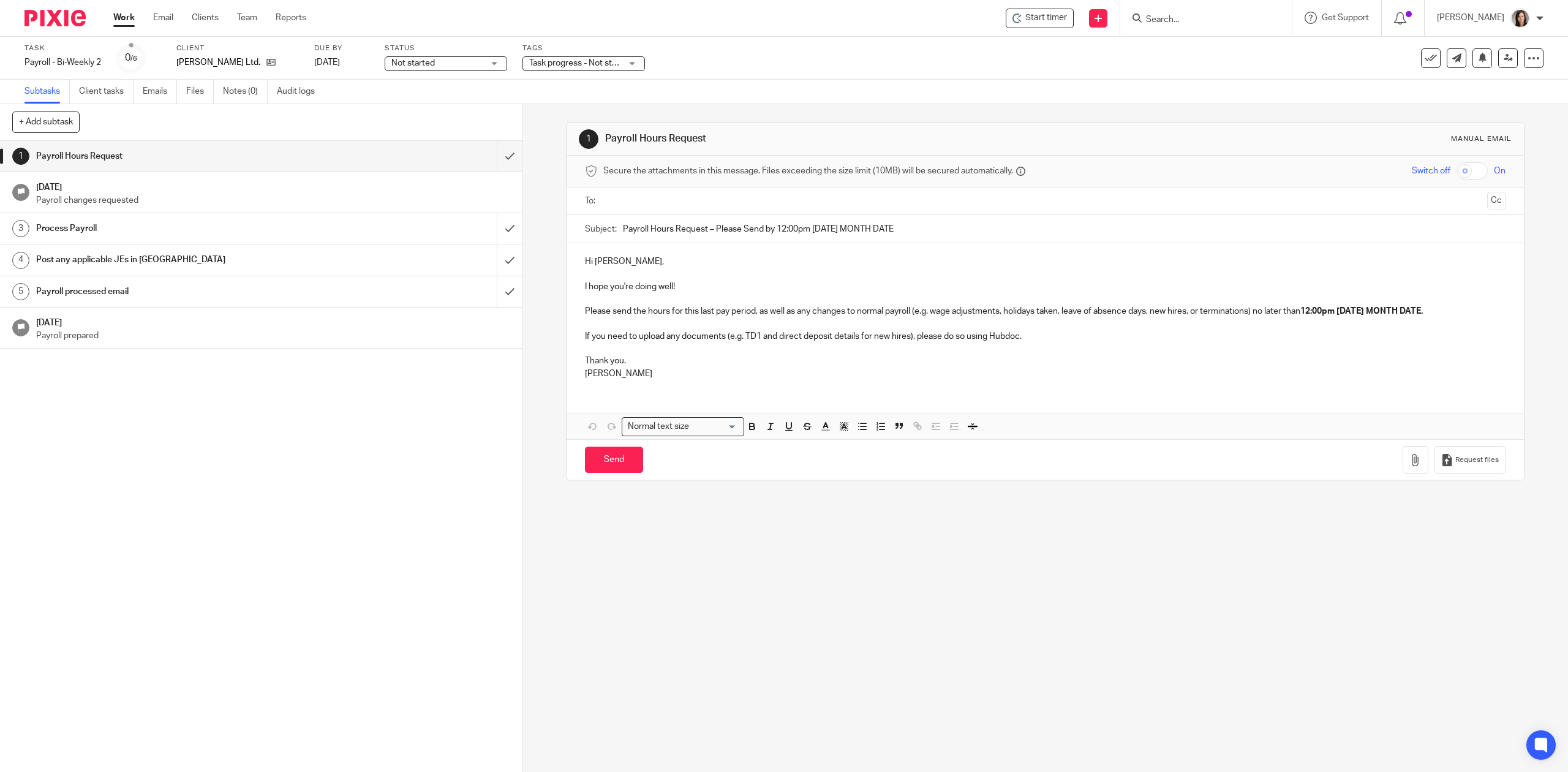
drag, startPoint x: 913, startPoint y: 229, endPoint x: 713, endPoint y: 234, distance: 200.1
click at [713, 234] on input "Payroll Hours Request – Please Send by 12:00pm Tuesday MONTH DATE" at bounding box center [1064, 228] width 882 height 27
click at [499, 158] on input "submit" at bounding box center [261, 156] width 522 height 31
